Goal: Transaction & Acquisition: Download file/media

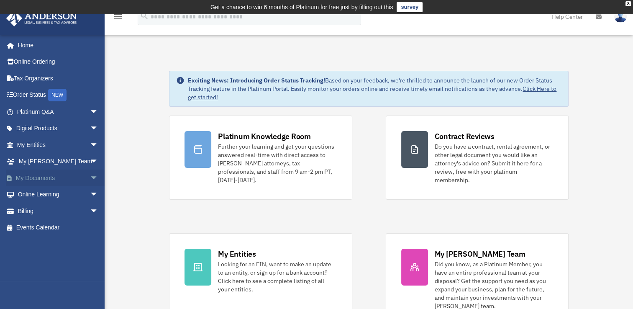
click at [49, 177] on link "My Documents arrow_drop_down" at bounding box center [58, 177] width 105 height 17
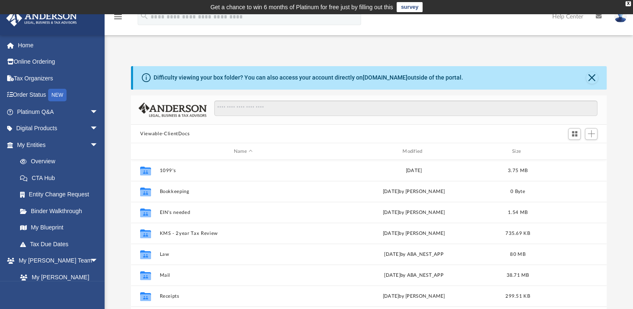
scroll to position [184, 468]
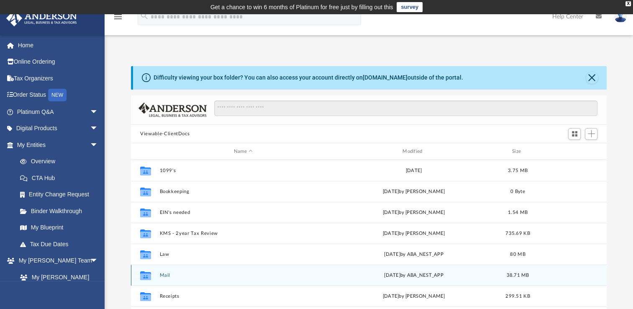
click at [163, 270] on div "Collaborated Folder Mail [DATE] by ABA_NEST_APP 38.71 MB" at bounding box center [368, 274] width 475 height 21
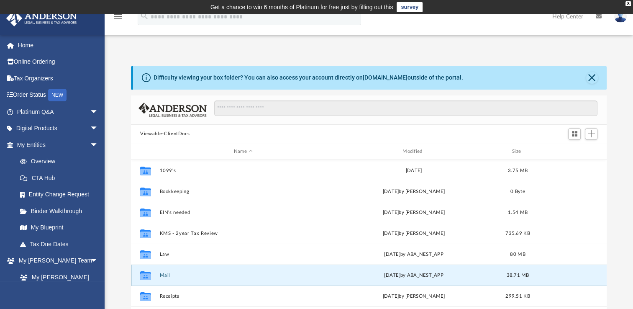
click at [163, 274] on button "Mail" at bounding box center [243, 274] width 167 height 5
click at [166, 275] on button "Mail" at bounding box center [243, 274] width 167 height 5
click at [143, 274] on icon "grid" at bounding box center [145, 276] width 11 height 7
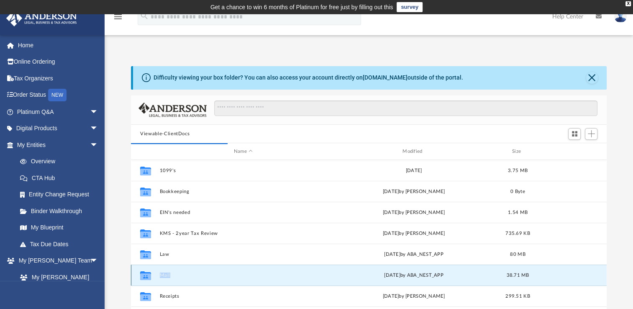
drag, startPoint x: 143, startPoint y: 274, endPoint x: 165, endPoint y: 273, distance: 22.2
click at [165, 273] on button "Mail" at bounding box center [243, 274] width 167 height 5
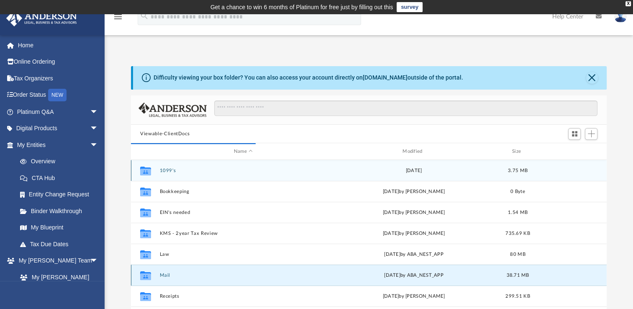
scroll to position [158, 468]
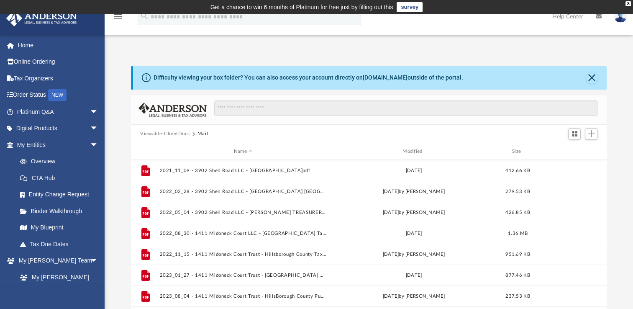
click at [204, 134] on button "Mail" at bounding box center [202, 134] width 11 height 8
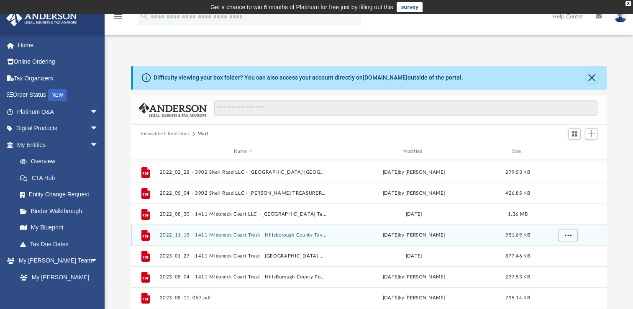
scroll to position [0, 0]
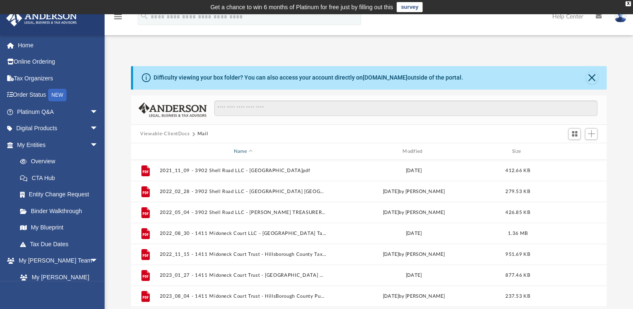
click at [243, 149] on div "Name" at bounding box center [242, 152] width 167 height 8
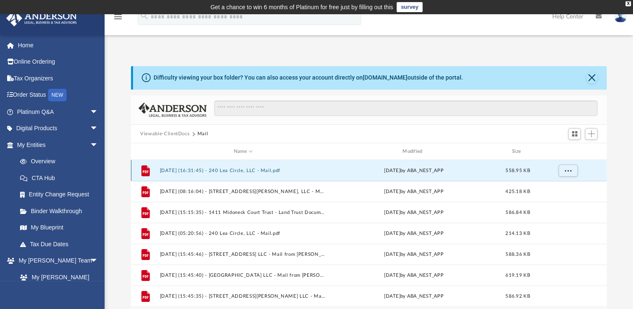
click at [277, 171] on button "[DATE] (16:31:45) - 240 Lea Circle, LLC - Mail.pdf" at bounding box center [243, 170] width 167 height 5
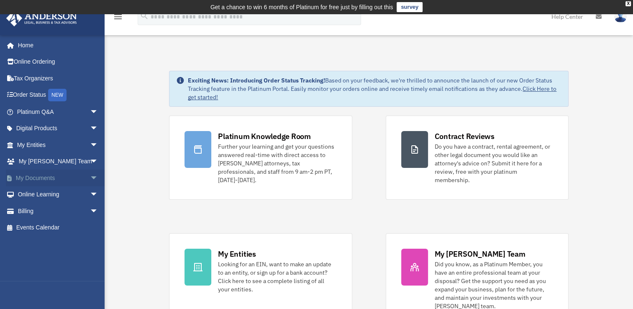
click at [52, 176] on link "My Documents arrow_drop_down" at bounding box center [58, 177] width 105 height 17
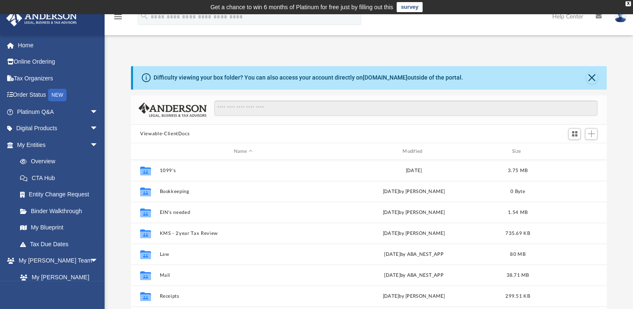
scroll to position [184, 468]
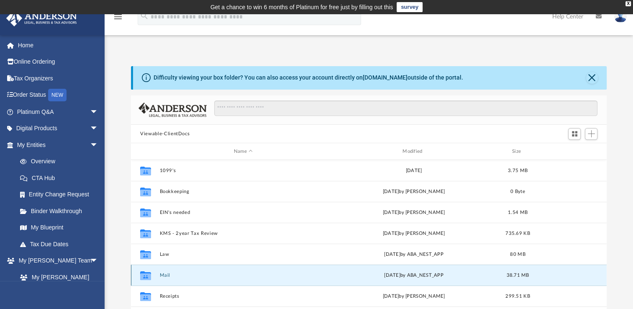
click at [168, 272] on button "Mail" at bounding box center [243, 274] width 167 height 5
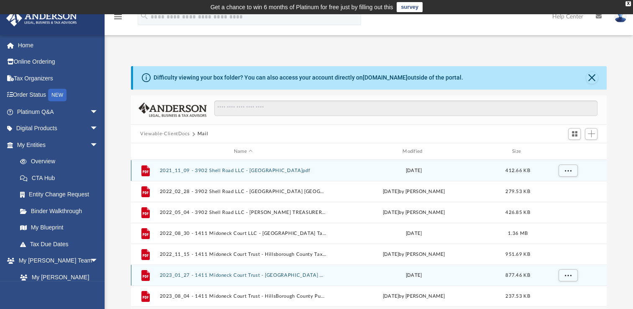
scroll to position [158, 468]
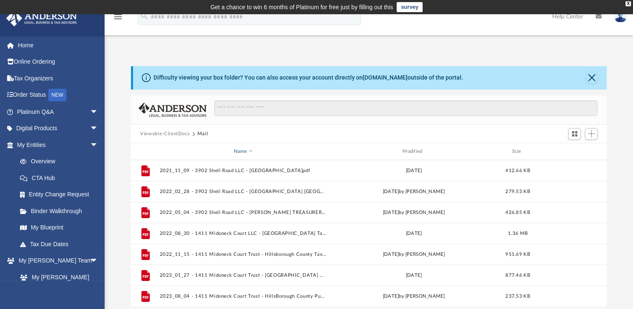
click at [243, 150] on div "Name" at bounding box center [242, 152] width 167 height 8
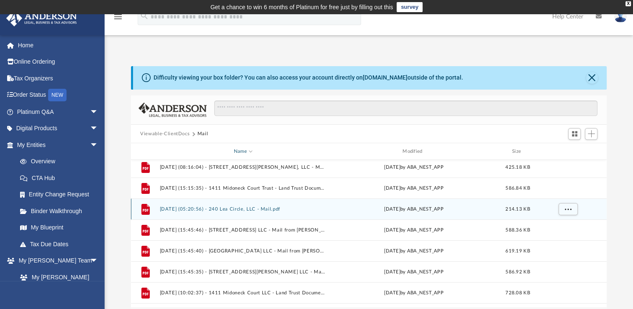
scroll to position [25, 0]
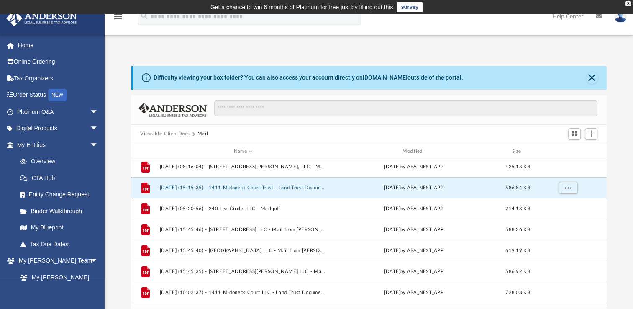
click at [266, 185] on button "[DATE] (15:15:35) - 1411 Midoneck Court Trust - Land Trust Documents from Hills…" at bounding box center [243, 187] width 167 height 5
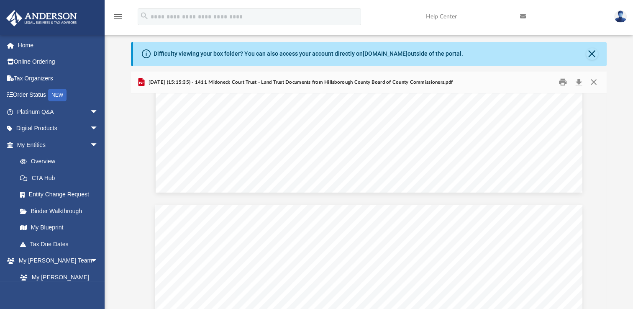
scroll to position [456, 0]
click at [591, 86] on button "Close" at bounding box center [592, 82] width 15 height 13
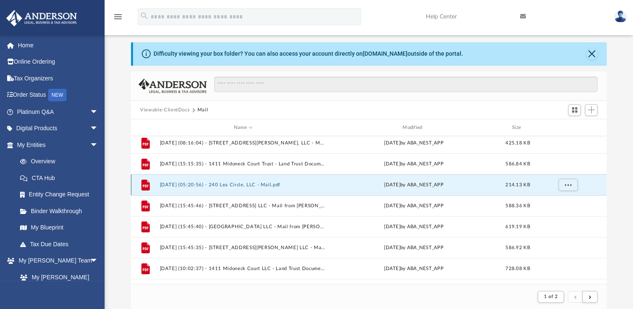
click at [285, 184] on button "[DATE] (05:20:56) - 240 Lea Circle, LLC - Mail.pdf" at bounding box center [243, 184] width 167 height 5
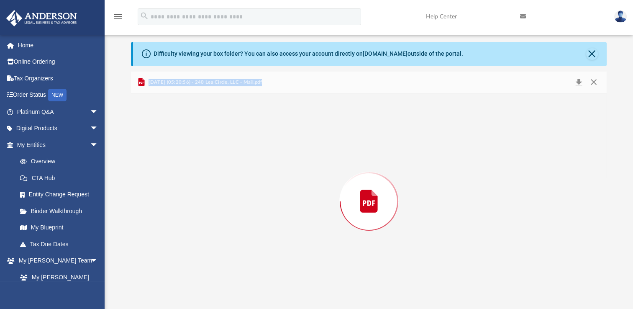
click at [285, 184] on div "Preview" at bounding box center [368, 201] width 475 height 216
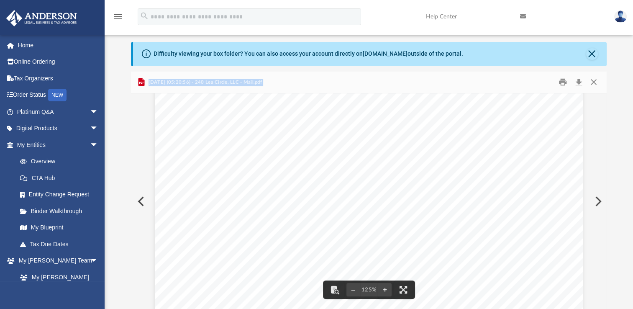
scroll to position [91, 0]
click at [593, 83] on button "Close" at bounding box center [592, 82] width 15 height 13
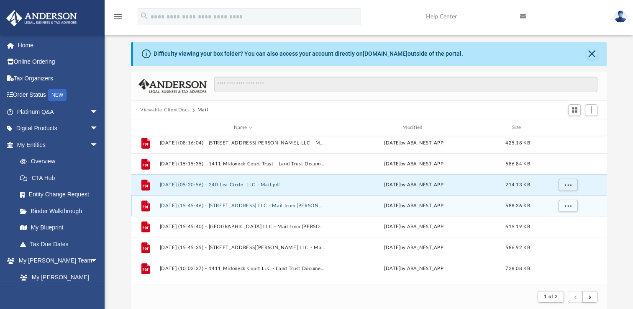
click at [306, 209] on div "File 2025.07.16 (15:45:46) - 221 Queen Street LLC - Mail from ANDERSON REGISTER…" at bounding box center [368, 205] width 475 height 21
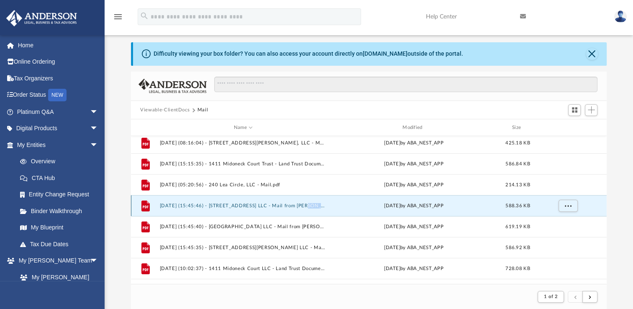
click at [306, 209] on div "File 2025.07.16 (15:45:46) - 221 Queen Street LLC - Mail from ANDERSON REGISTER…" at bounding box center [368, 205] width 475 height 21
drag, startPoint x: 306, startPoint y: 209, endPoint x: 259, endPoint y: 204, distance: 47.1
click at [259, 204] on button "[DATE] (15:45:46) - [STREET_ADDRESS] LLC - Mail from [PERSON_NAME] REGISTERED A…" at bounding box center [243, 205] width 167 height 5
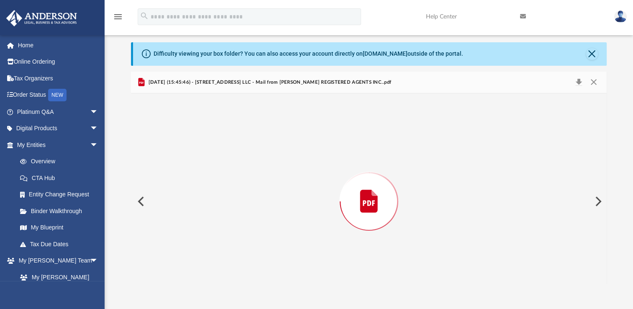
click at [259, 204] on div "Preview" at bounding box center [368, 201] width 475 height 216
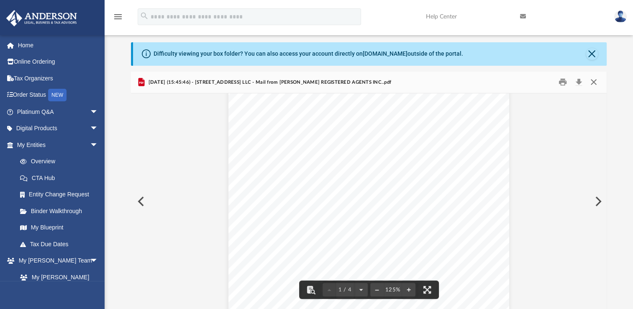
click at [593, 82] on button "Close" at bounding box center [592, 82] width 15 height 13
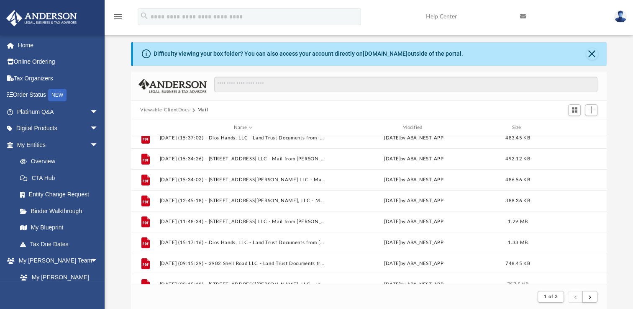
scroll to position [197, 0]
click at [178, 106] on button "Viewable-ClientDocs" at bounding box center [164, 110] width 49 height 8
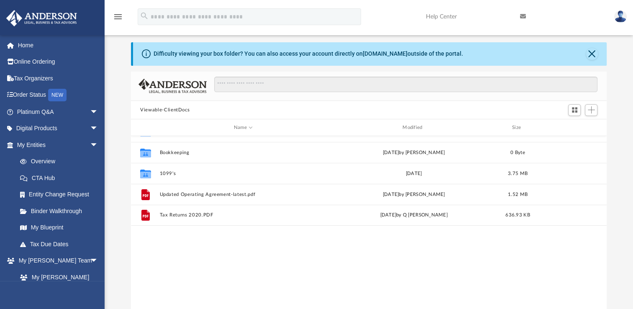
scroll to position [184, 468]
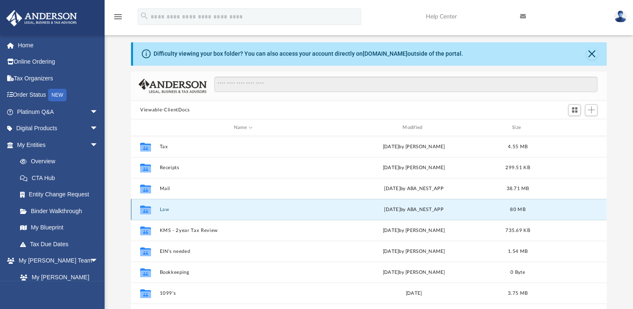
click at [164, 207] on button "Law" at bounding box center [243, 209] width 167 height 5
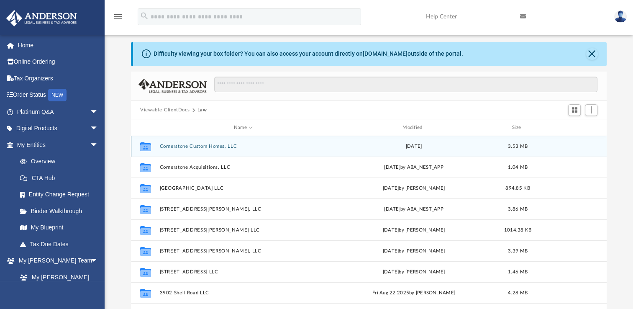
scroll to position [149, 0]
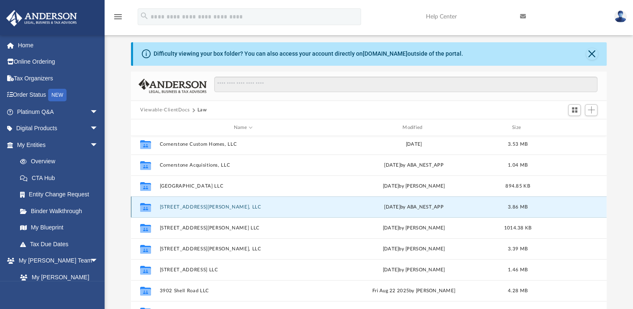
click at [190, 208] on button "855 Winn Street, LLC" at bounding box center [243, 206] width 167 height 5
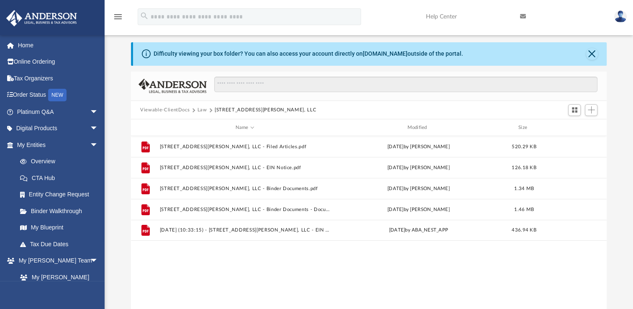
scroll to position [0, 0]
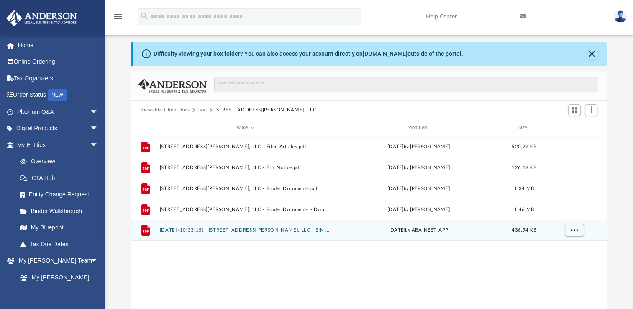
click at [239, 230] on button "2025.08.29 (10:33:15) - 855 Winn Street, LLC - EIN Letter from IRS.pdf" at bounding box center [245, 229] width 170 height 5
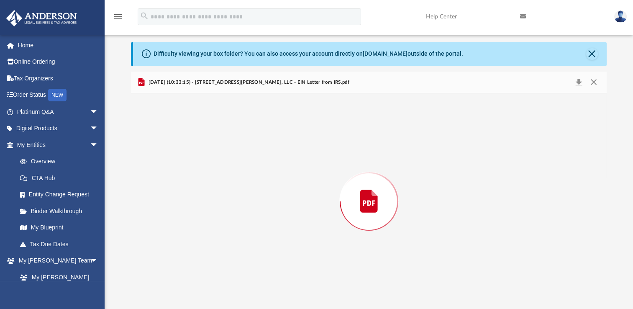
click at [239, 230] on div "Preview" at bounding box center [368, 201] width 475 height 216
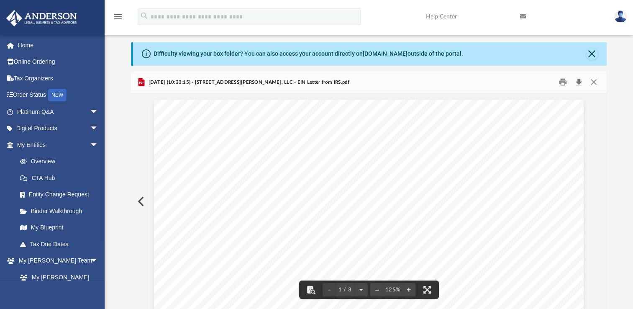
click at [580, 80] on button "Download" at bounding box center [578, 82] width 15 height 13
